Goal: Task Accomplishment & Management: Complete application form

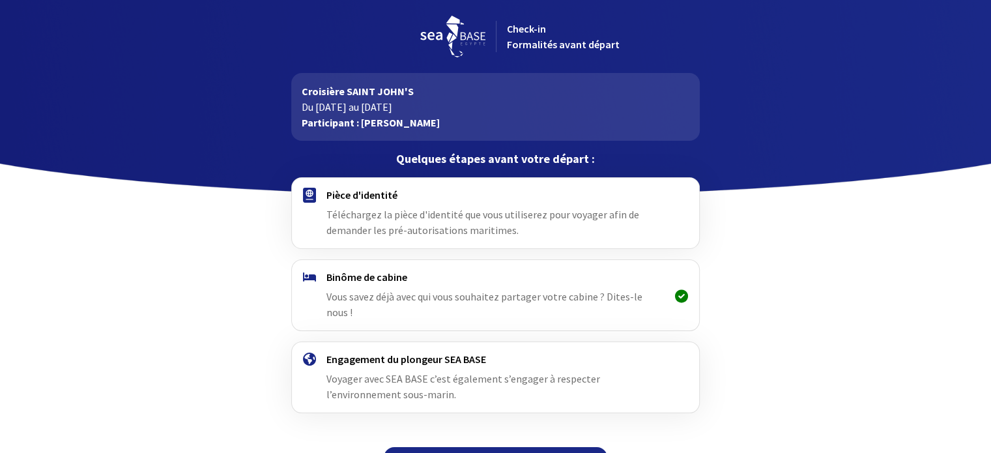
scroll to position [16, 0]
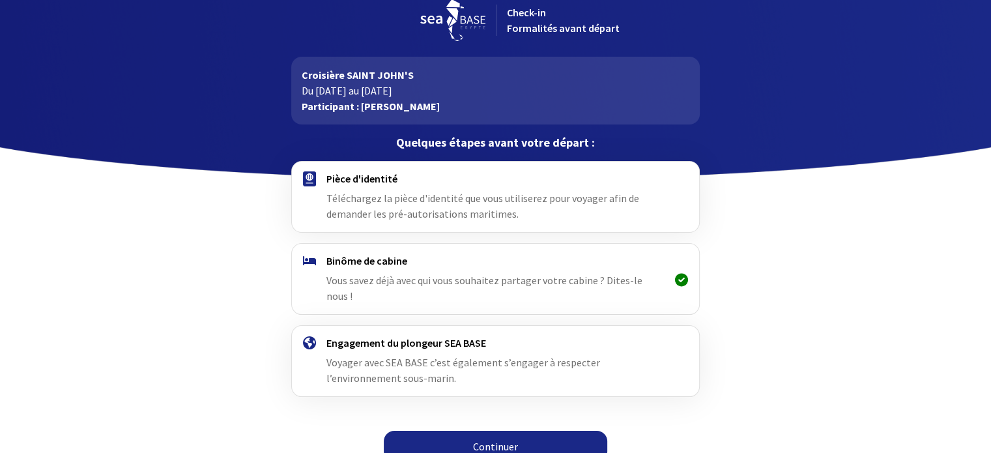
click at [465, 433] on link "Continuer" at bounding box center [495, 446] width 223 height 31
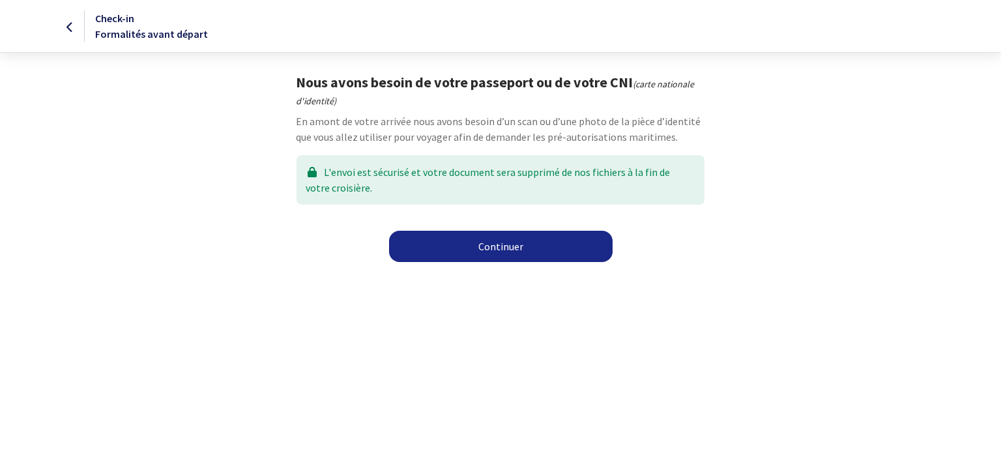
click at [506, 246] on link "Continuer" at bounding box center [500, 246] width 223 height 31
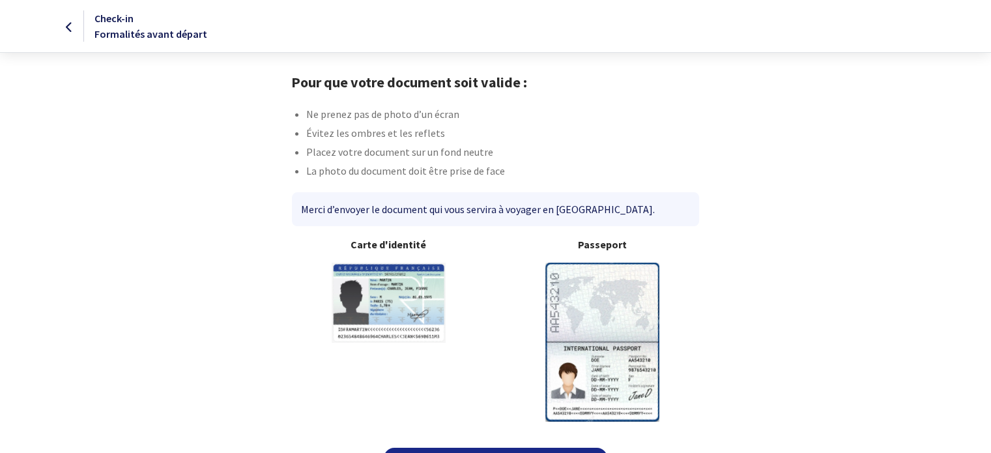
click at [613, 309] on img at bounding box center [602, 342] width 114 height 158
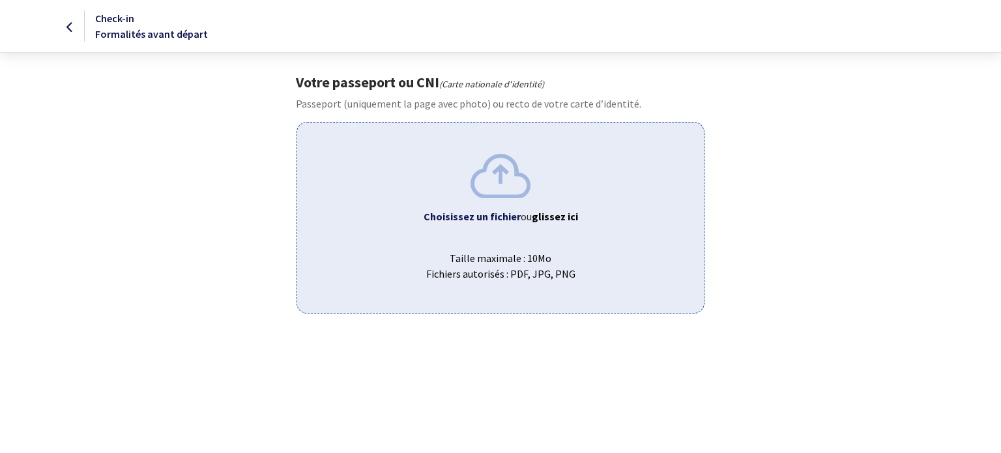
click at [505, 177] on img at bounding box center [500, 176] width 60 height 44
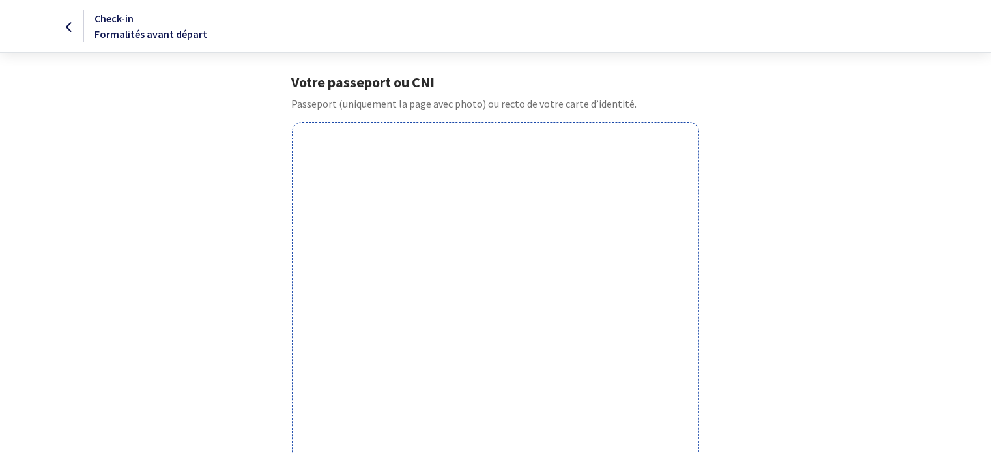
click at [66, 27] on icon at bounding box center [69, 27] width 7 height 1
